Goal: Task Accomplishment & Management: Use online tool/utility

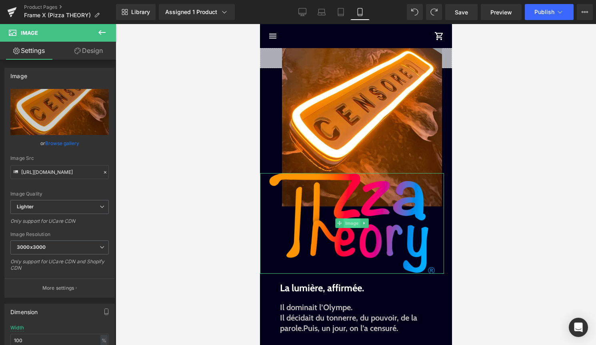
click at [356, 223] on span "Image" at bounding box center [351, 223] width 17 height 10
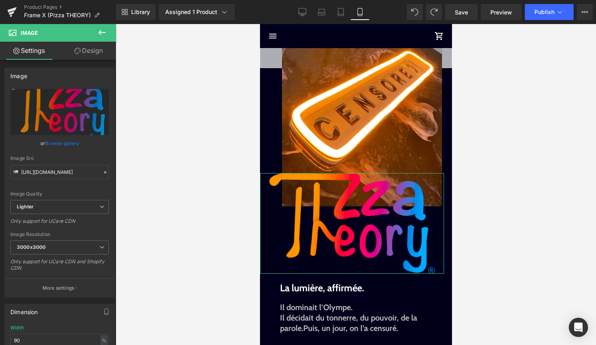
click at [102, 54] on link "Design" at bounding box center [89, 51] width 58 height 18
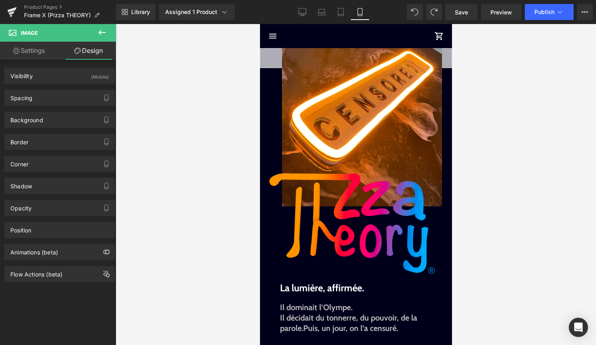
click at [42, 43] on link "Settings" at bounding box center [29, 51] width 58 height 18
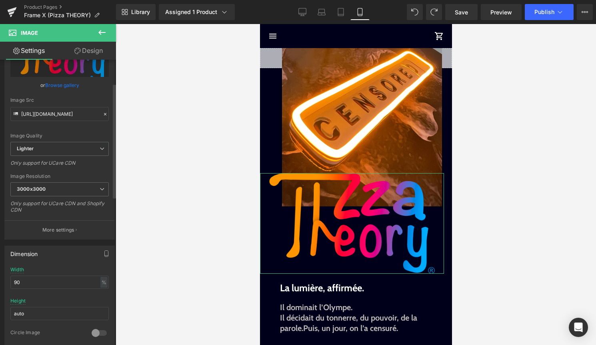
scroll to position [58, 0]
click at [44, 284] on input "90" at bounding box center [59, 281] width 98 height 13
type input "9"
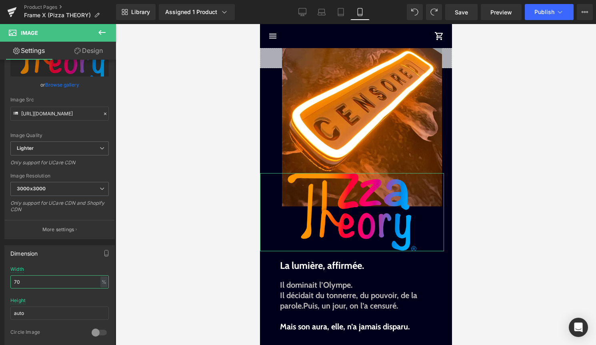
type input "70"
click at [96, 52] on link "Design" at bounding box center [89, 51] width 58 height 18
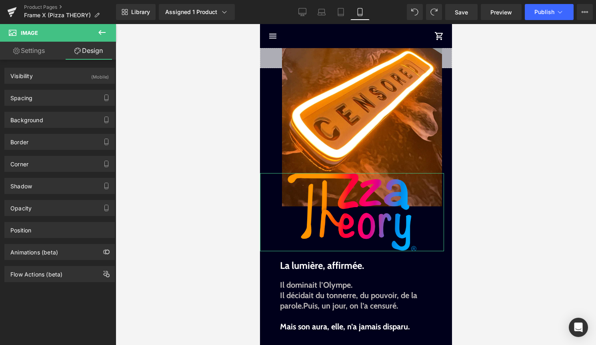
type input "-83"
type input "20"
type input "0"
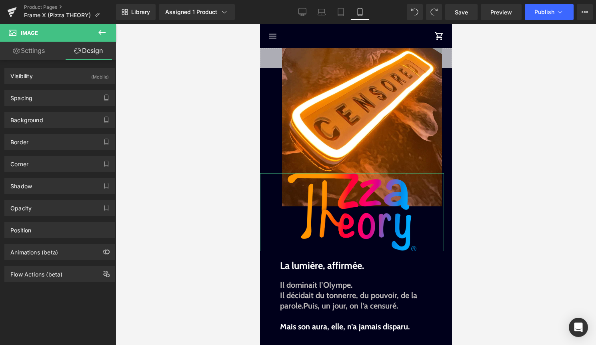
type input "0"
click at [86, 95] on div "Spacing" at bounding box center [60, 97] width 110 height 15
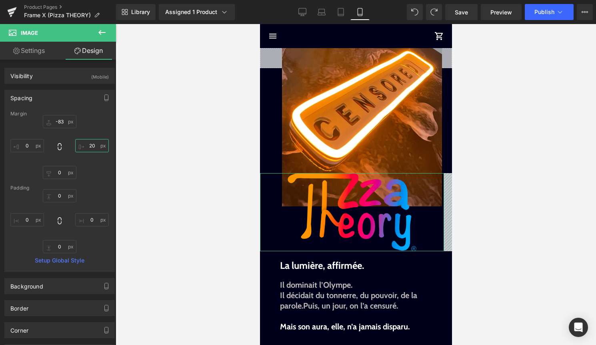
click at [87, 146] on input "20" at bounding box center [92, 145] width 34 height 13
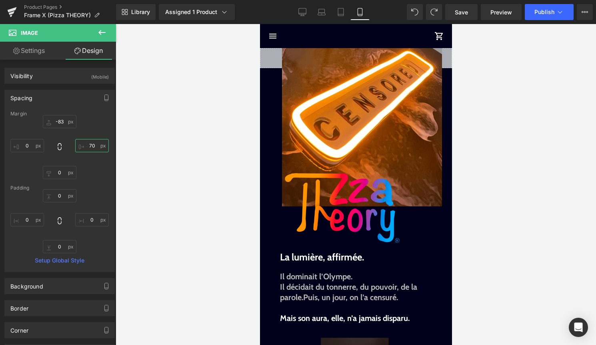
type input "70"
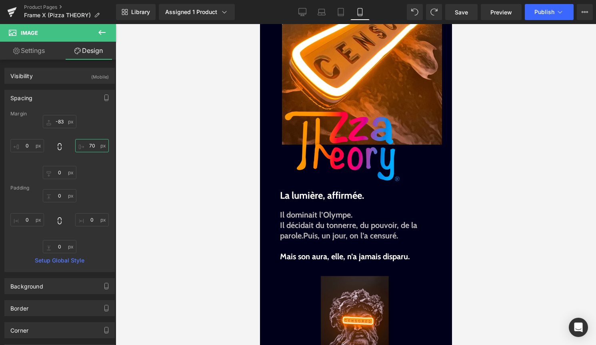
scroll to position [64, 0]
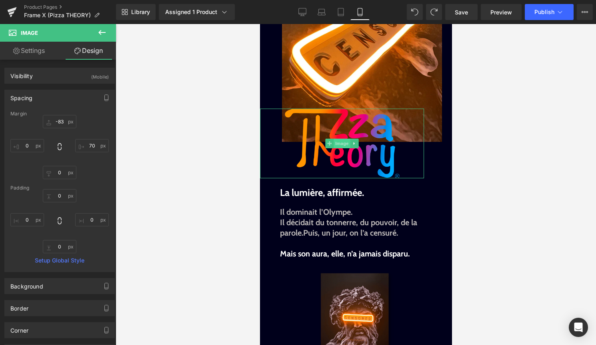
click at [338, 146] on span "Image" at bounding box center [341, 143] width 17 height 10
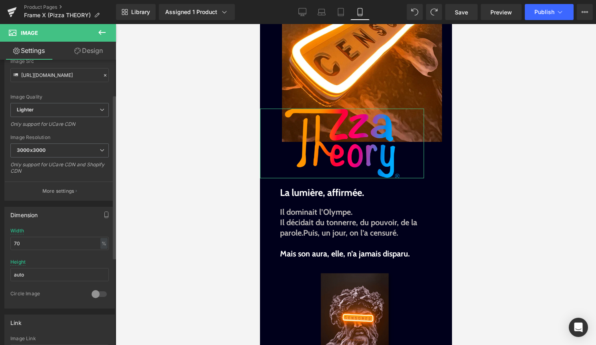
scroll to position [425, 0]
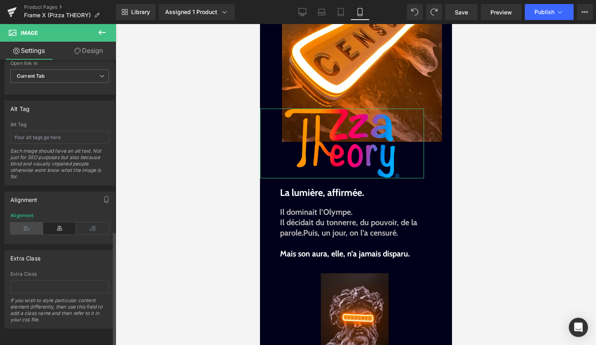
click at [20, 227] on icon at bounding box center [26, 228] width 33 height 12
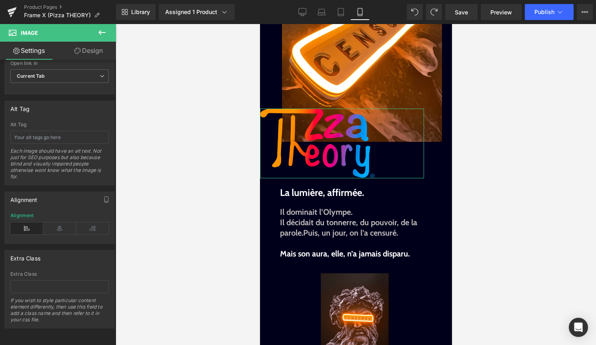
click at [85, 52] on link "Design" at bounding box center [89, 51] width 58 height 18
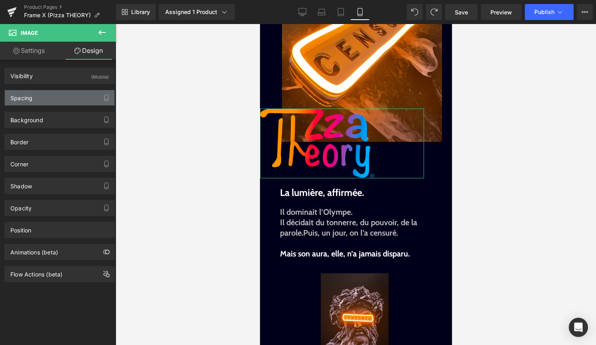
click at [36, 98] on div "Spacing" at bounding box center [60, 97] width 110 height 15
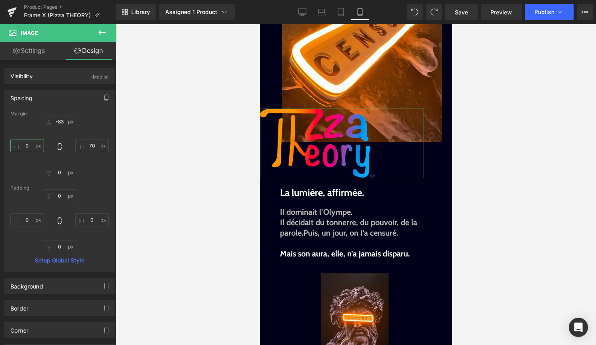
click at [26, 142] on input "0" at bounding box center [27, 145] width 34 height 13
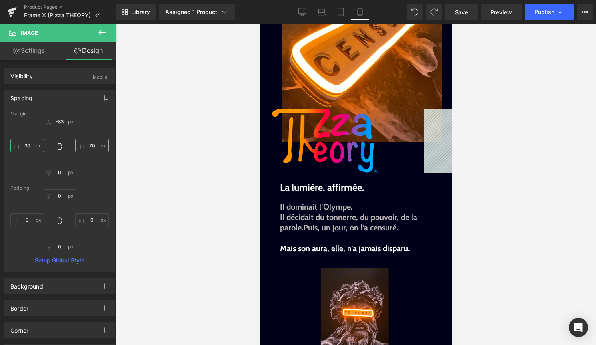
type input "30"
click at [88, 148] on input "70" at bounding box center [92, 145] width 34 height 13
click at [90, 147] on input "70" at bounding box center [92, 145] width 34 height 13
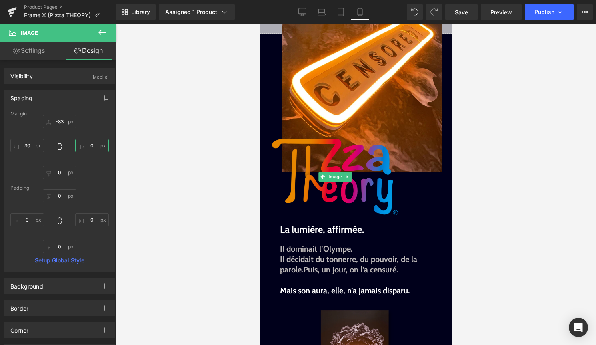
scroll to position [0, 0]
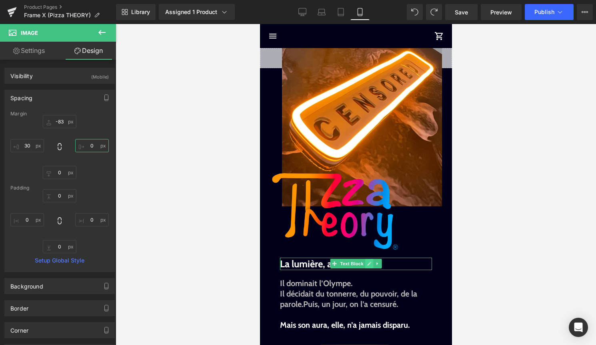
type input "0"
click at [370, 261] on icon at bounding box center [369, 263] width 4 height 5
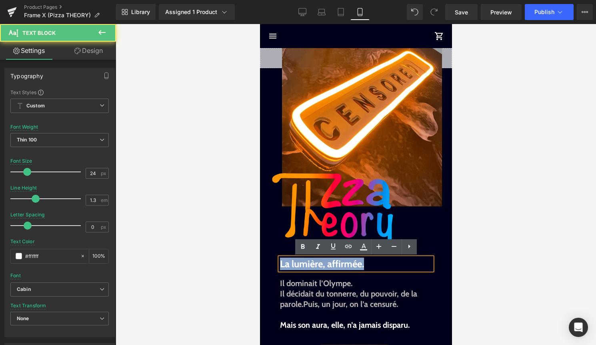
drag, startPoint x: 280, startPoint y: 264, endPoint x: 267, endPoint y: 264, distance: 12.8
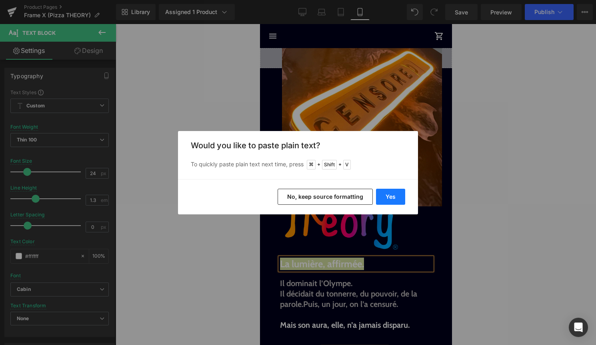
click at [388, 195] on button "Yes" at bounding box center [390, 196] width 29 height 16
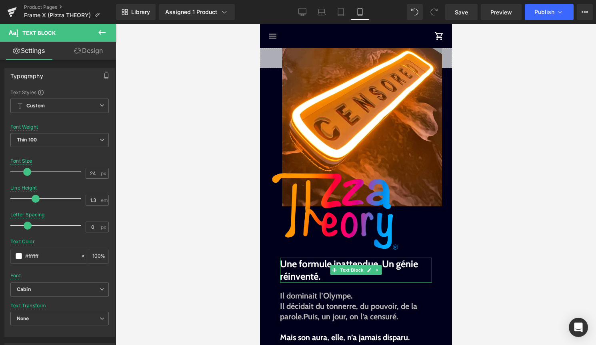
click at [383, 264] on b "Une formule inattendue. Un génie réinventé." at bounding box center [349, 270] width 138 height 24
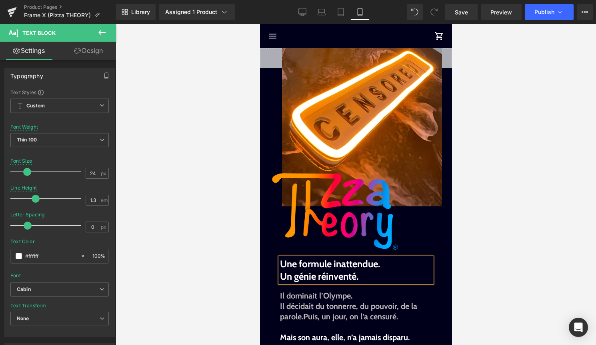
click at [488, 250] on div at bounding box center [356, 184] width 481 height 321
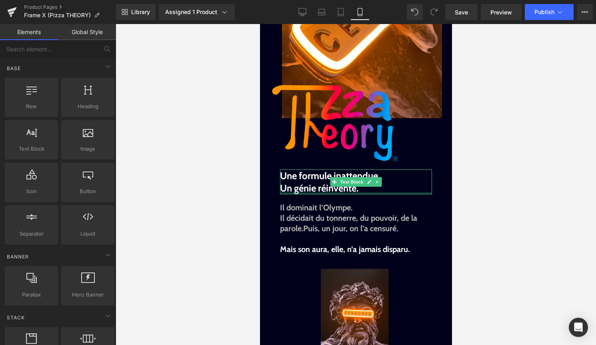
scroll to position [89, 0]
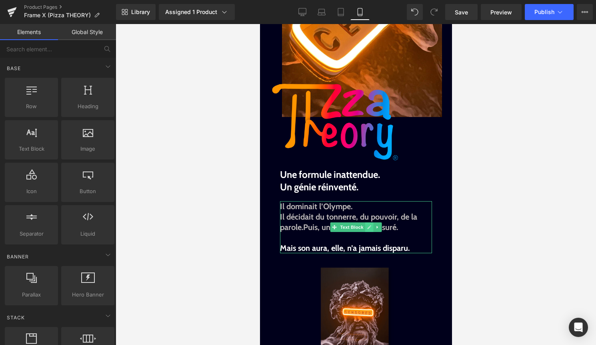
click at [368, 225] on icon at bounding box center [369, 226] width 4 height 5
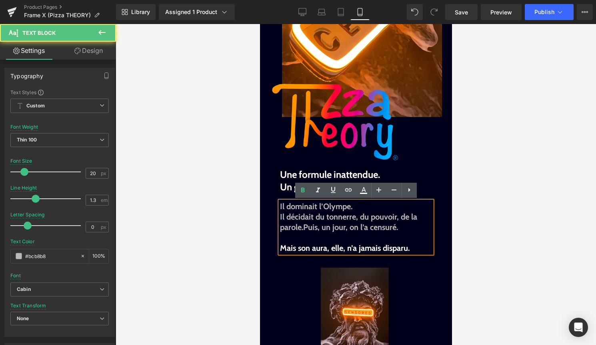
drag, startPoint x: 373, startPoint y: 232, endPoint x: 270, endPoint y: 203, distance: 106.7
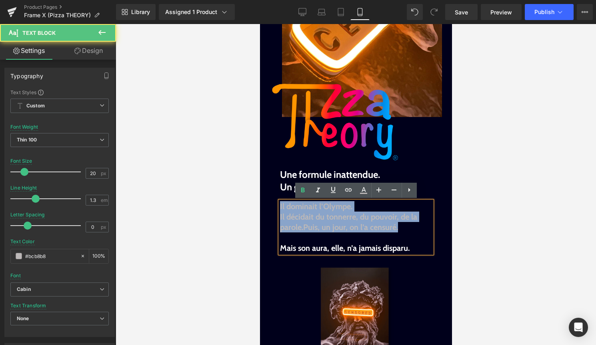
drag, startPoint x: 399, startPoint y: 227, endPoint x: 286, endPoint y: 197, distance: 116.7
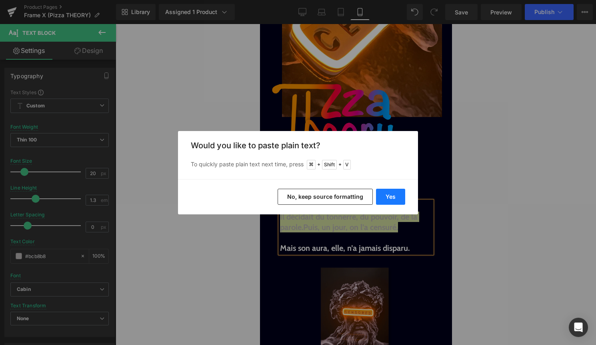
click at [389, 195] on button "Yes" at bounding box center [390, 196] width 29 height 16
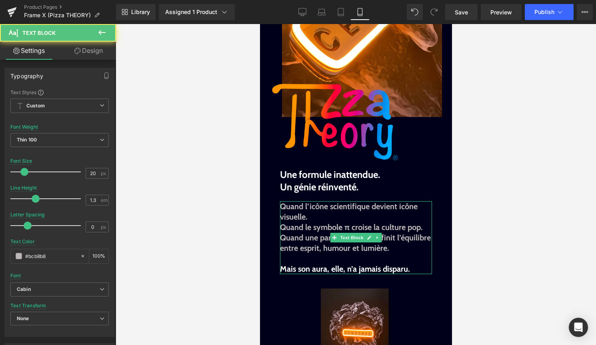
click at [282, 224] on b "Quand le symbole π croise la culture pop." at bounding box center [351, 227] width 142 height 10
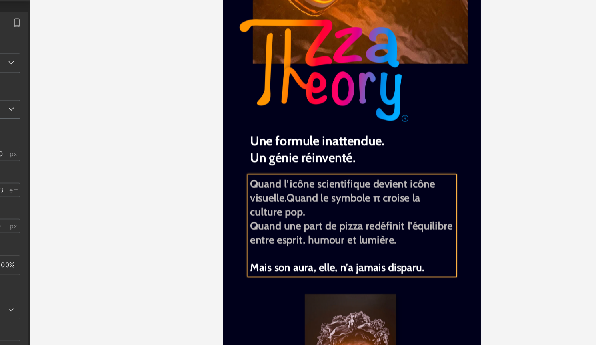
scroll to position [101, 0]
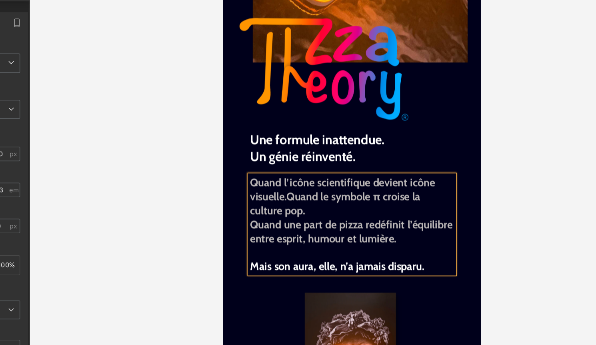
click at [243, 156] on b "Quand une part de pizza redéfinit l’équilibre entre esprit, humour et lumière." at bounding box center [318, 160] width 151 height 20
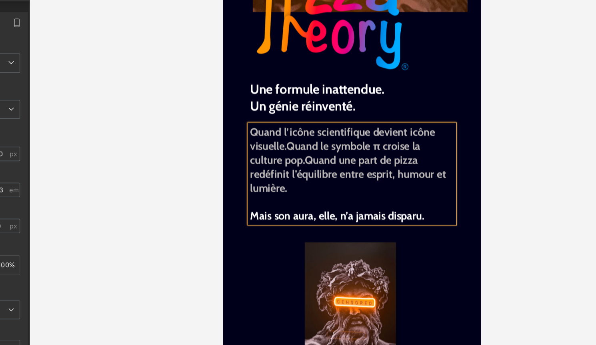
scroll to position [139, 0]
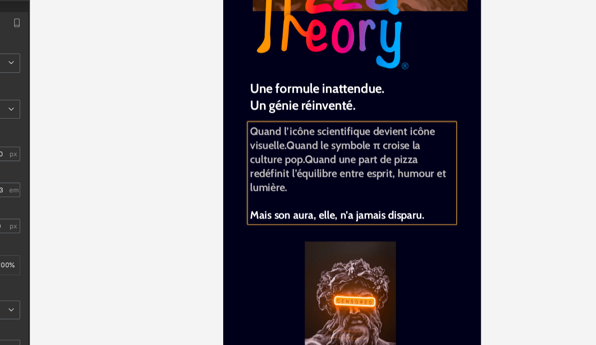
click at [461, 244] on div at bounding box center [356, 184] width 481 height 321
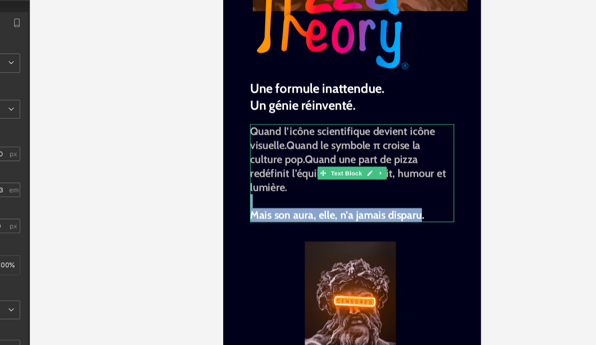
drag, startPoint x: 371, startPoint y: 146, endPoint x: 267, endPoint y: 140, distance: 103.8
click at [266, 140] on div "Quand l’icône scientifique devient icône visuelle. Quand le symbole π croise la…" at bounding box center [319, 116] width 152 height 73
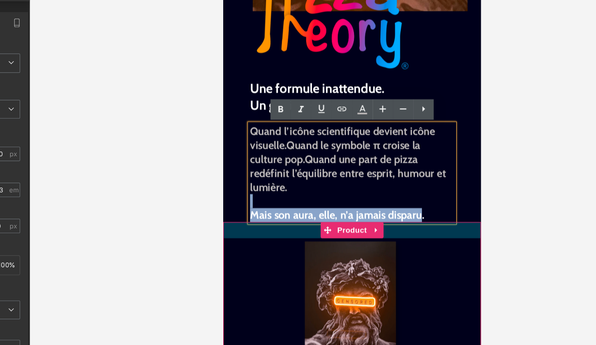
click at [362, 162] on div at bounding box center [319, 159] width 192 height 12
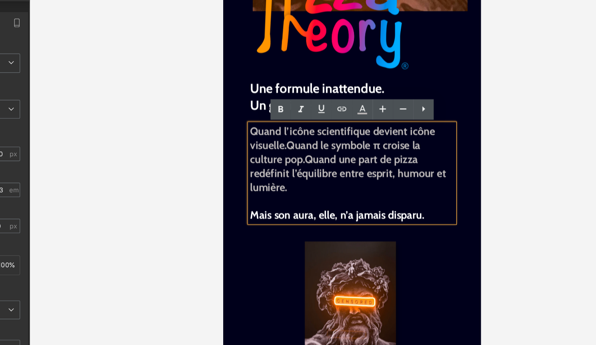
click at [380, 146] on p "Mais son aura, elle, n’a jamais disparu." at bounding box center [319, 148] width 152 height 10
click at [377, 146] on p "Mais son aura, elle, n’a jamais disparu." at bounding box center [319, 148] width 152 height 10
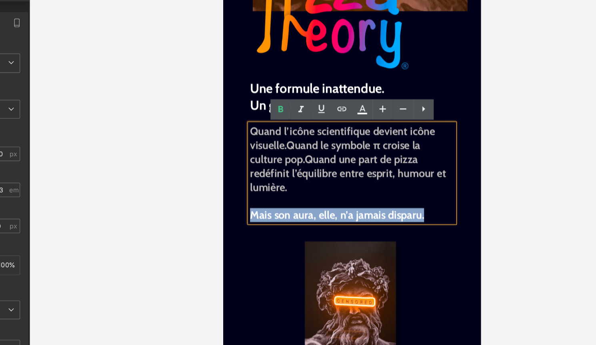
drag, startPoint x: 375, startPoint y: 149, endPoint x: 240, endPoint y: 144, distance: 134.9
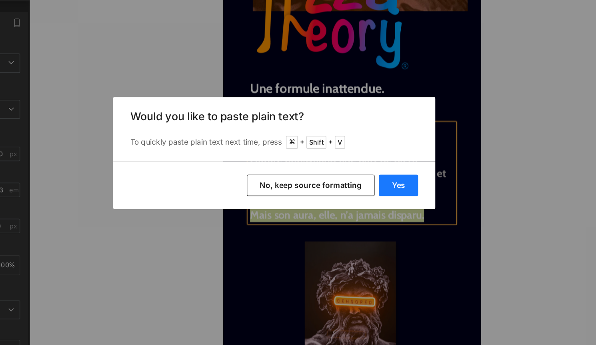
click at [389, 193] on button "Yes" at bounding box center [390, 196] width 29 height 16
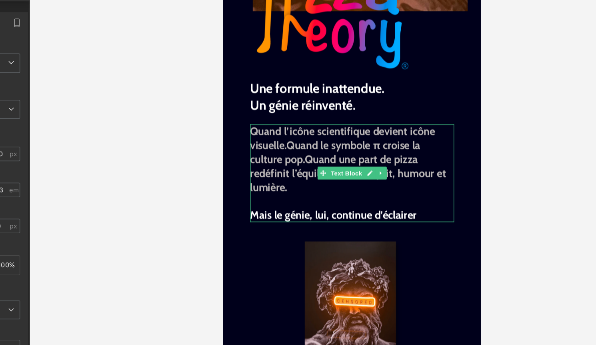
click at [371, 148] on p "Mais le génie, lui, continue d’éclairer" at bounding box center [319, 148] width 152 height 10
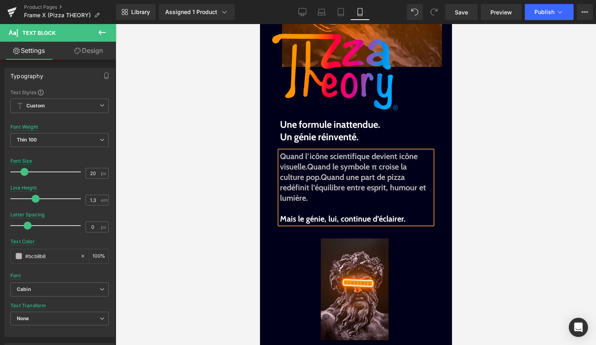
click at [507, 163] on div at bounding box center [356, 184] width 481 height 321
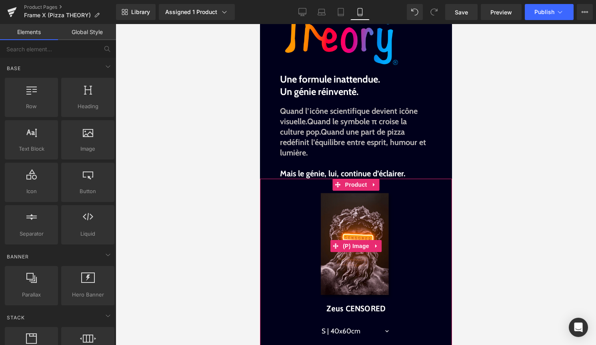
scroll to position [186, 0]
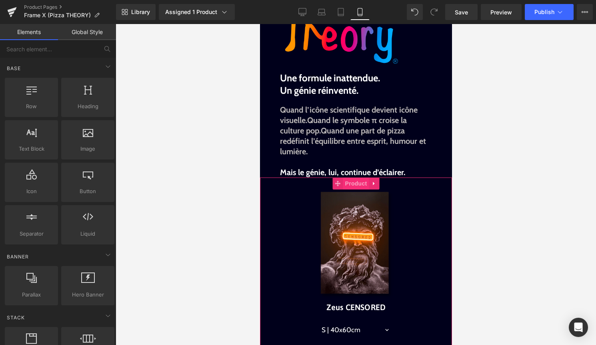
click at [357, 185] on span "Product" at bounding box center [356, 183] width 26 height 12
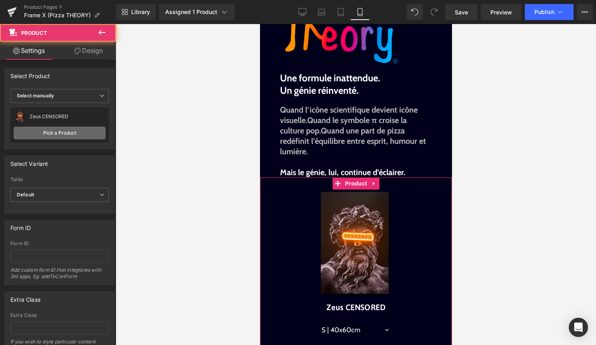
click at [73, 134] on link "Pick a Product" at bounding box center [60, 132] width 92 height 13
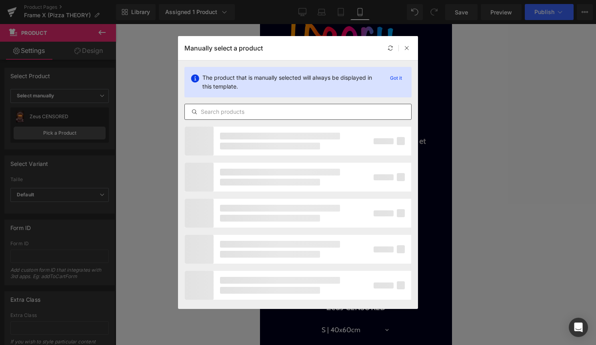
click at [257, 113] on input "text" at bounding box center [298, 112] width 226 height 10
type input "p"
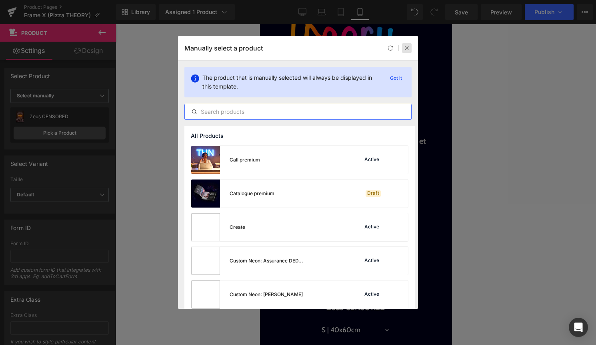
click at [407, 50] on icon at bounding box center [407, 48] width 6 height 6
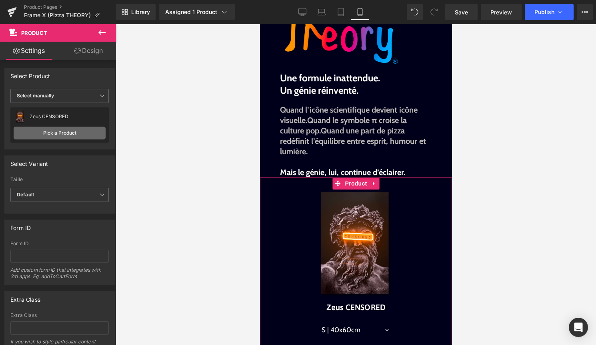
click at [85, 136] on link "Pick a Product" at bounding box center [60, 132] width 92 height 13
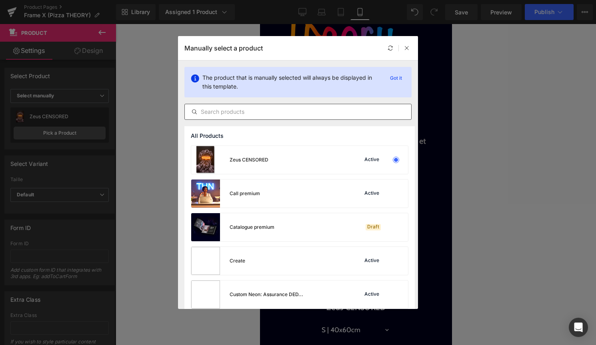
click at [238, 109] on input "text" at bounding box center [298, 112] width 226 height 10
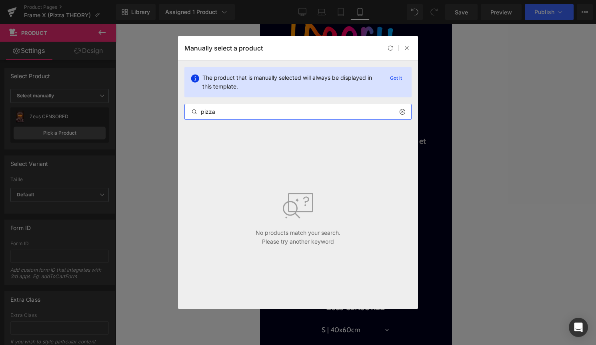
type input "pizza"
click at [402, 112] on icon at bounding box center [402, 111] width 6 height 6
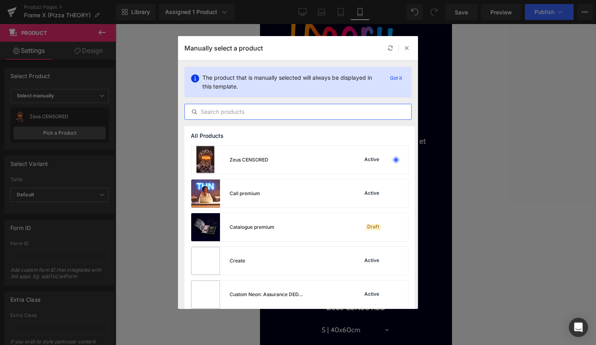
click at [411, 41] on div "Manually select a product" at bounding box center [298, 48] width 240 height 24
click at [407, 53] on div "Manually select a product" at bounding box center [298, 48] width 240 height 24
click at [409, 51] on div at bounding box center [407, 48] width 10 height 10
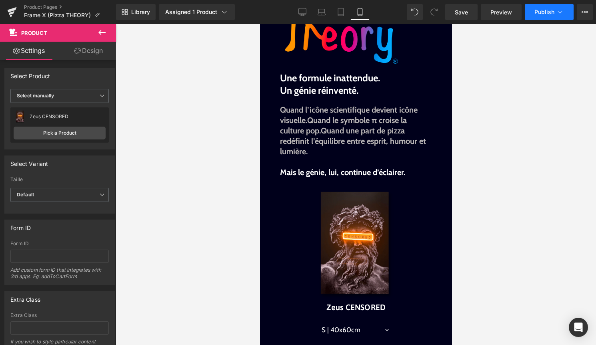
click at [546, 9] on span "Publish" at bounding box center [545, 12] width 20 height 6
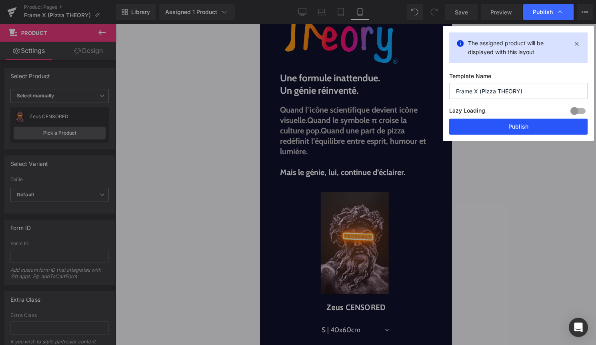
click at [507, 126] on button "Publish" at bounding box center [518, 126] width 138 height 16
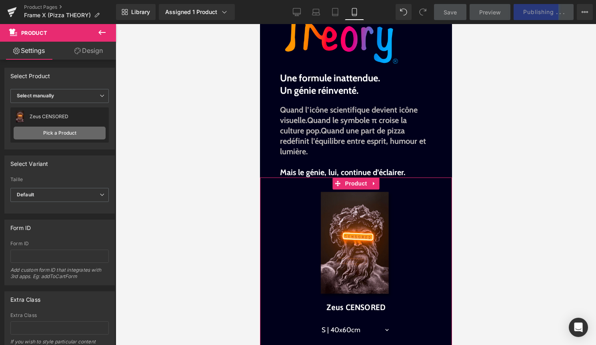
click at [74, 133] on link "Pick a Product" at bounding box center [60, 132] width 92 height 13
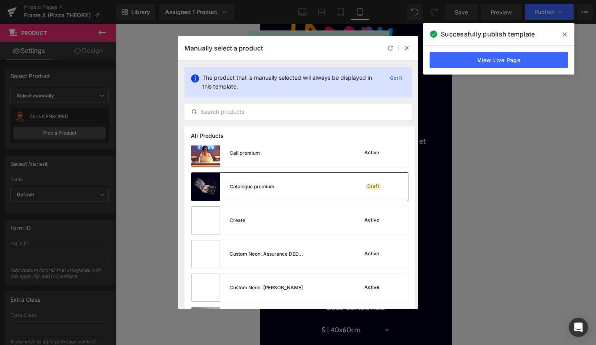
scroll to position [41, 0]
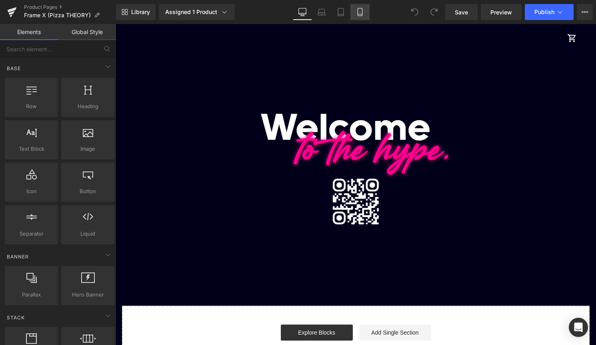
click at [355, 12] on link "Mobile" at bounding box center [360, 12] width 19 height 16
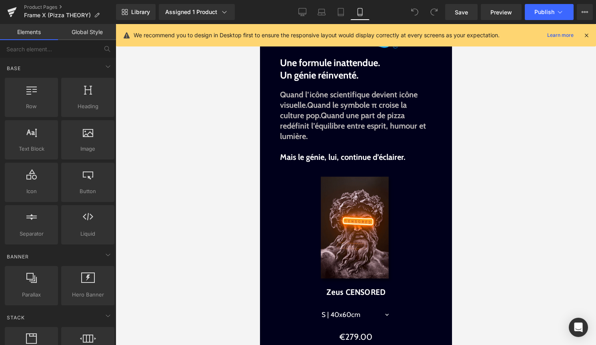
scroll to position [230, 0]
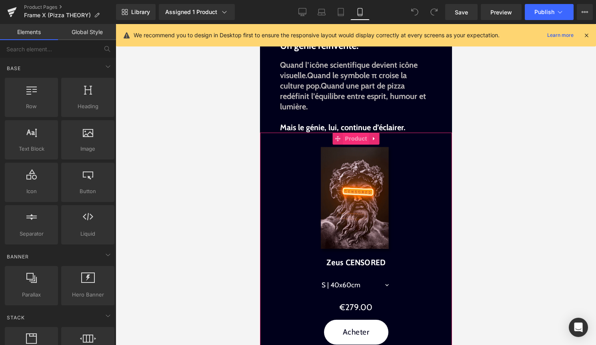
click at [351, 136] on span "Product" at bounding box center [356, 138] width 26 height 12
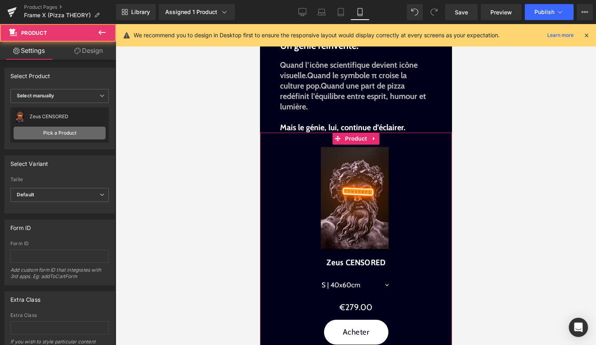
click at [83, 132] on link "Pick a Product" at bounding box center [60, 132] width 92 height 13
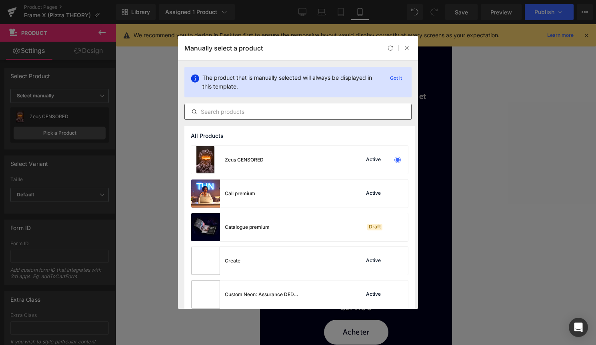
click at [281, 112] on input "text" at bounding box center [298, 112] width 226 height 10
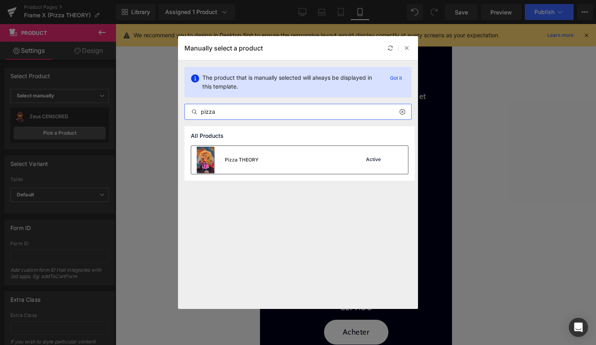
type input "pizza"
click at [373, 164] on div "Active" at bounding box center [381, 159] width 54 height 11
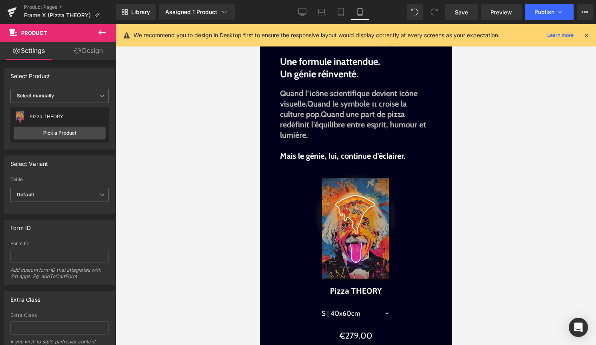
scroll to position [0, 0]
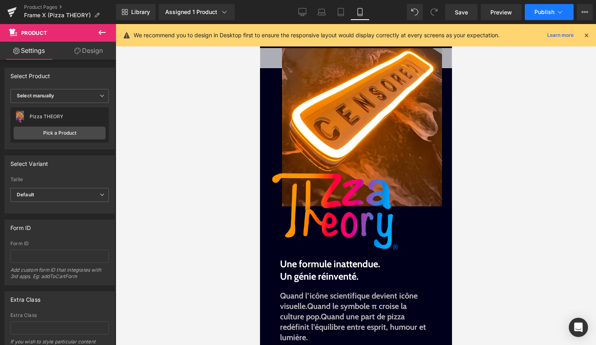
click at [541, 14] on span "Publish" at bounding box center [545, 12] width 20 height 6
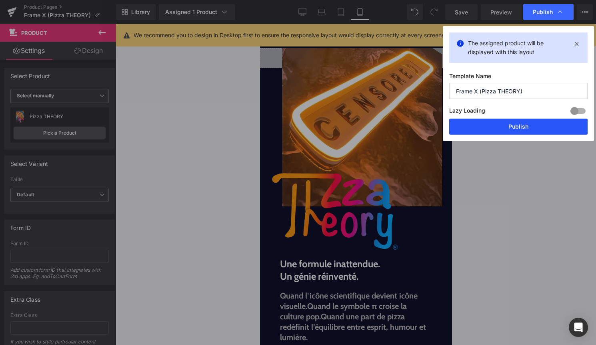
click at [501, 130] on button "Publish" at bounding box center [518, 126] width 138 height 16
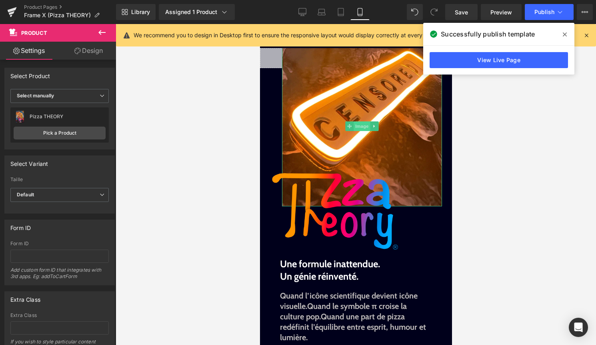
click at [361, 124] on span "Image" at bounding box center [361, 126] width 17 height 10
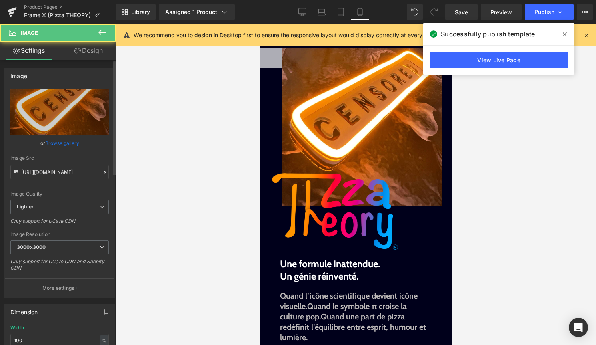
click at [71, 142] on link "Browse gallery" at bounding box center [62, 143] width 34 height 14
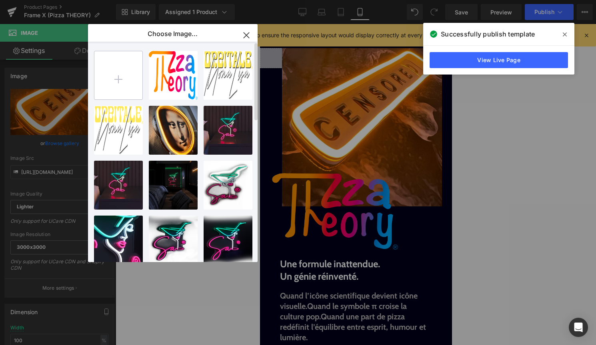
click at [118, 75] on input "file" at bounding box center [118, 75] width 48 height 48
type input "C:\fakepath\texture pizza.jpg"
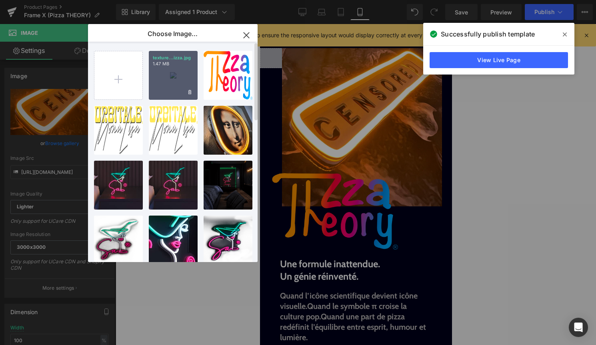
click at [173, 83] on div "texture...izza.jpg 1.47 MB" at bounding box center [173, 75] width 49 height 49
type input "https://ucarecdn.com/004c27cd-bf3b-4d9d-ae8f-c85c42fa4363/-/format/auto/-/previ…"
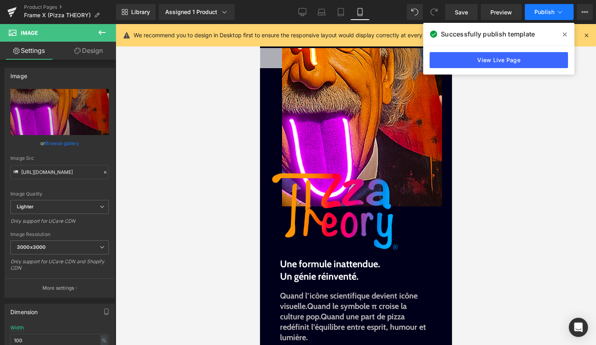
click at [546, 10] on span "Publish" at bounding box center [545, 12] width 20 height 6
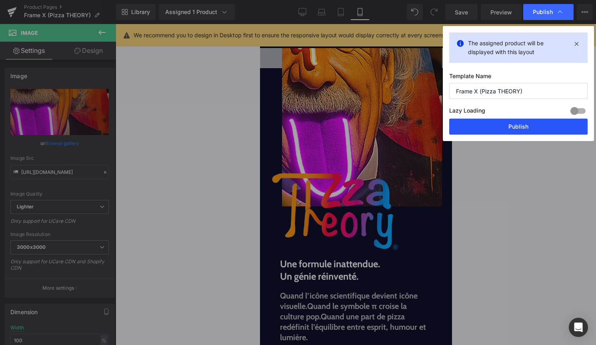
click at [523, 129] on button "Publish" at bounding box center [518, 126] width 138 height 16
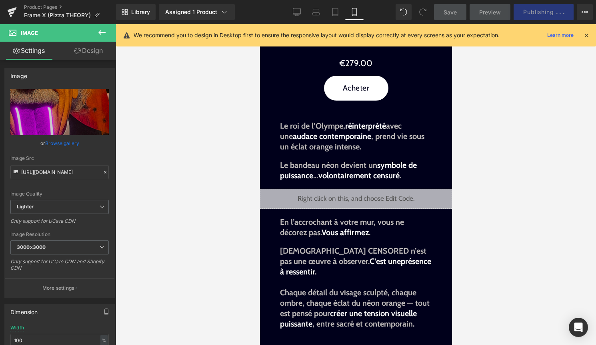
scroll to position [477, 0]
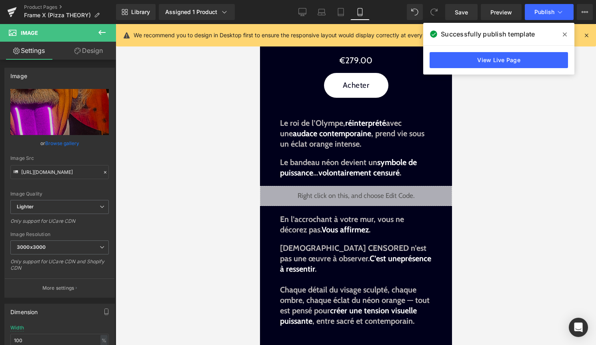
click at [568, 34] on span at bounding box center [565, 34] width 13 height 13
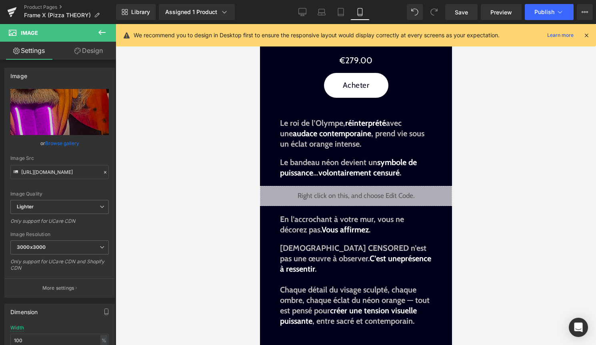
click at [587, 37] on icon at bounding box center [586, 35] width 7 height 7
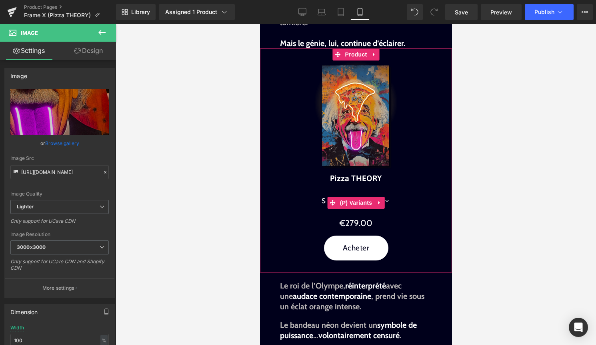
scroll to position [0, 0]
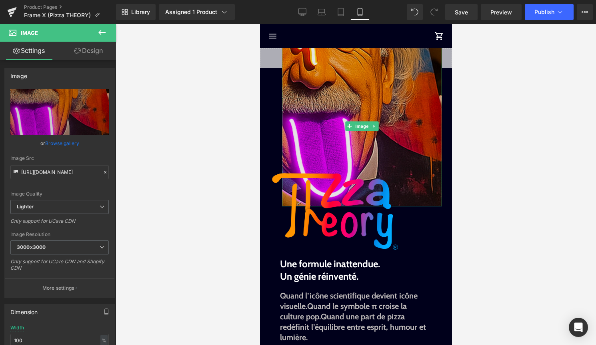
click at [340, 62] on img at bounding box center [362, 126] width 160 height 160
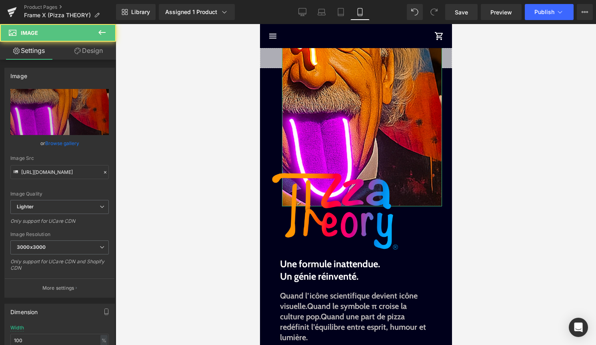
click at [85, 54] on link "Design" at bounding box center [89, 51] width 58 height 18
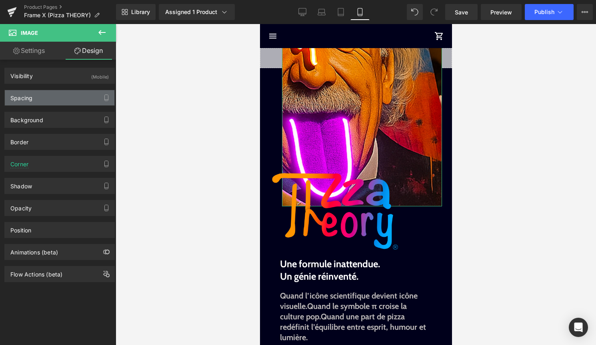
click at [90, 98] on div "Spacing" at bounding box center [60, 97] width 110 height 15
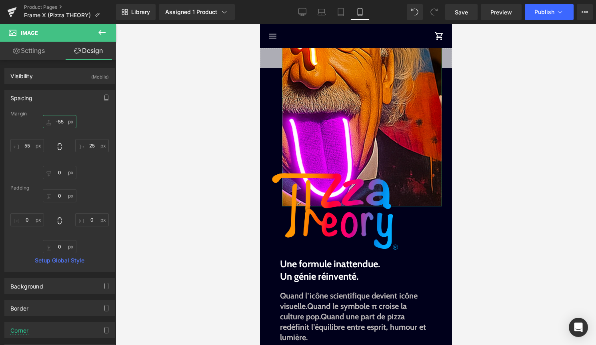
click at [58, 121] on input "-55" at bounding box center [60, 121] width 34 height 13
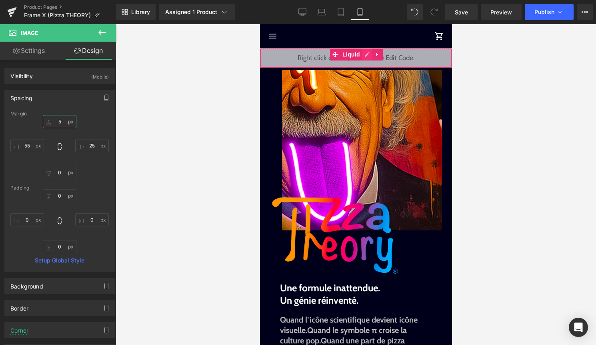
click at [365, 55] on div "Liquid" at bounding box center [356, 58] width 192 height 20
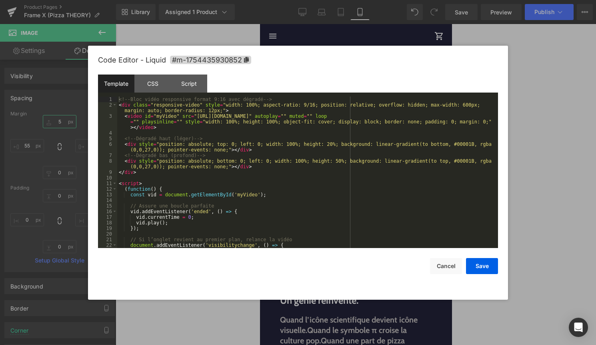
type input "5"
click at [309, 144] on div "<!-- Bloc vidéo responsive format 9:16 avec dégradé --> < div class = "responsi…" at bounding box center [306, 177] width 378 height 162
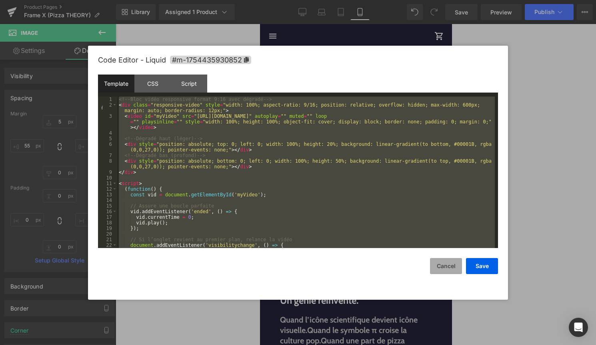
click at [447, 265] on button "Cancel" at bounding box center [446, 266] width 32 height 16
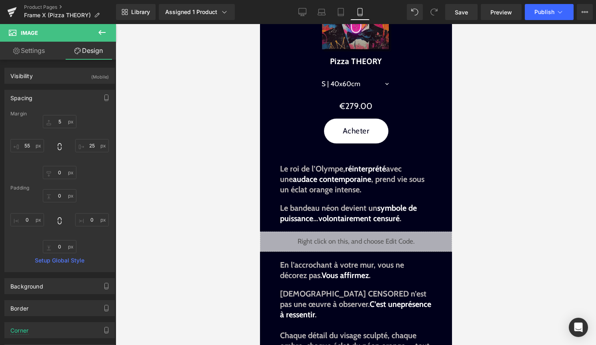
scroll to position [501, 0]
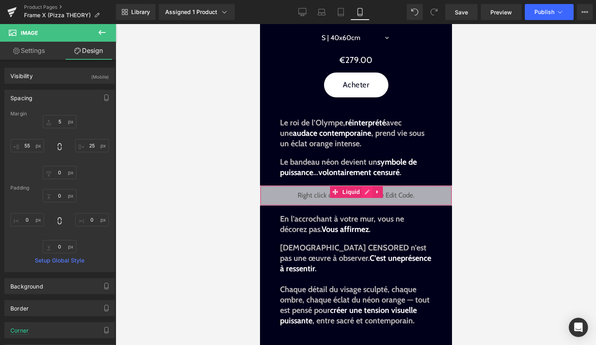
click at [365, 194] on div "Liquid" at bounding box center [356, 195] width 192 height 20
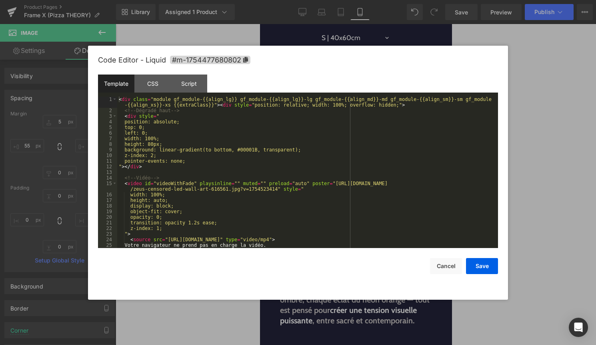
click at [345, 208] on div "< div class = "module gf_module-{{align_lg}} gf_module-{{align_lg}}-lg gf_modul…" at bounding box center [306, 180] width 378 height 168
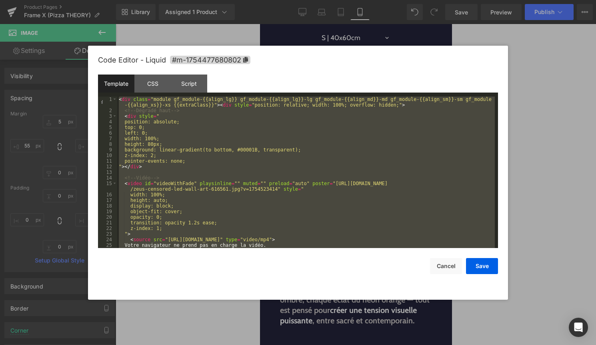
scroll to position [213, 0]
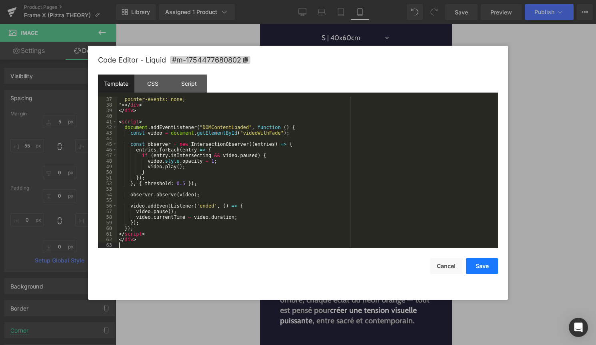
click at [487, 268] on button "Save" at bounding box center [482, 266] width 32 height 16
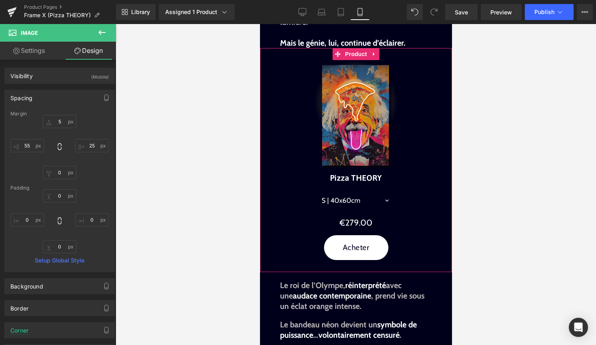
scroll to position [0, 0]
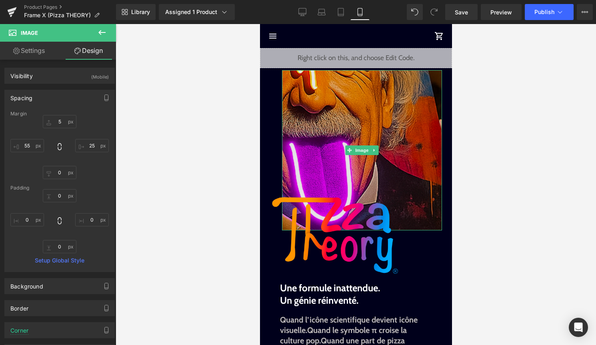
click at [360, 144] on img at bounding box center [362, 150] width 160 height 160
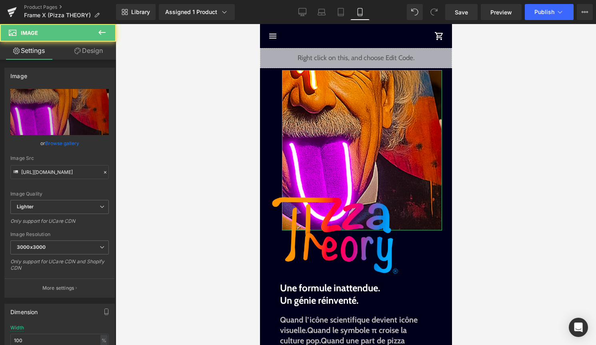
click at [90, 53] on link "Design" at bounding box center [89, 51] width 58 height 18
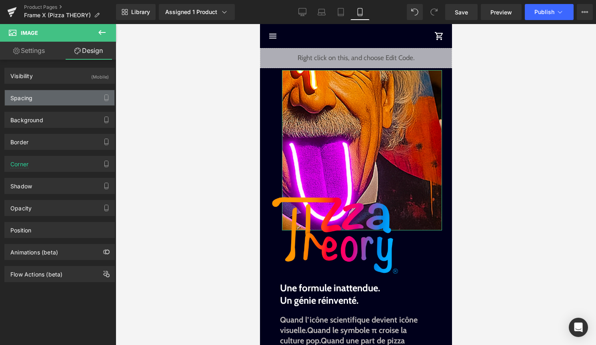
click at [70, 99] on div "Spacing" at bounding box center [60, 97] width 110 height 15
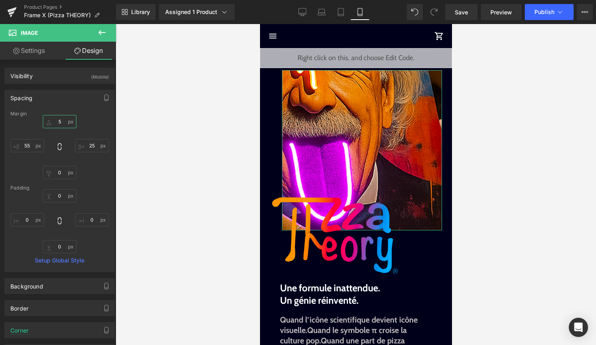
click at [60, 122] on input "5" at bounding box center [60, 121] width 34 height 13
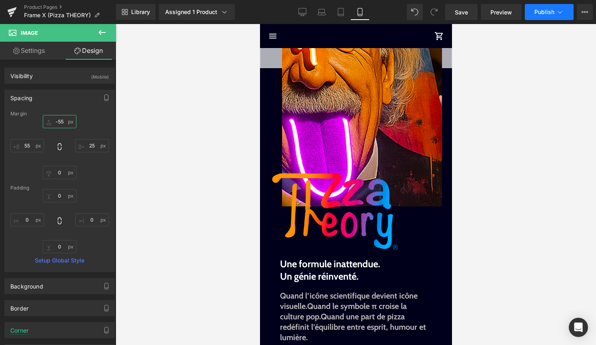
type input "-55"
click at [560, 8] on icon at bounding box center [560, 12] width 8 height 8
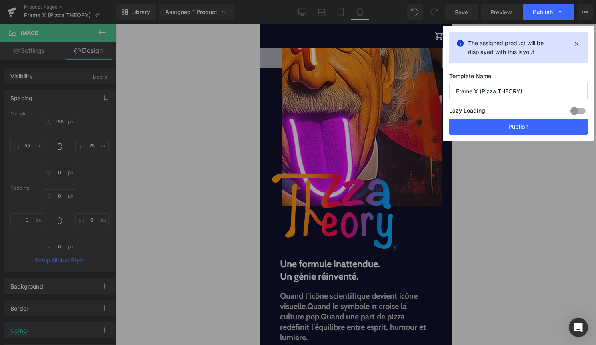
click at [527, 118] on div "Lazy Loading Build Upgrade plan to unlock" at bounding box center [518, 111] width 138 height 13
click at [526, 124] on button "Publish" at bounding box center [518, 126] width 138 height 16
